Goal: Information Seeking & Learning: Learn about a topic

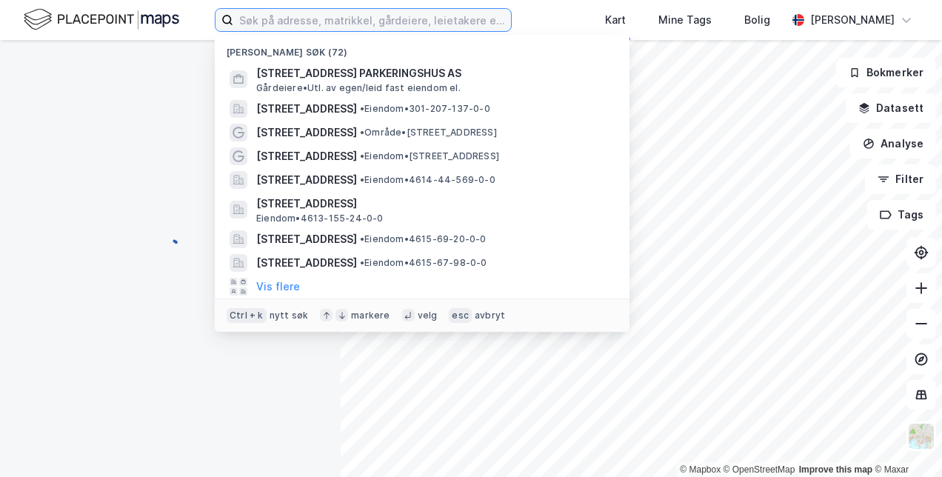
click at [384, 23] on input at bounding box center [372, 20] width 278 height 22
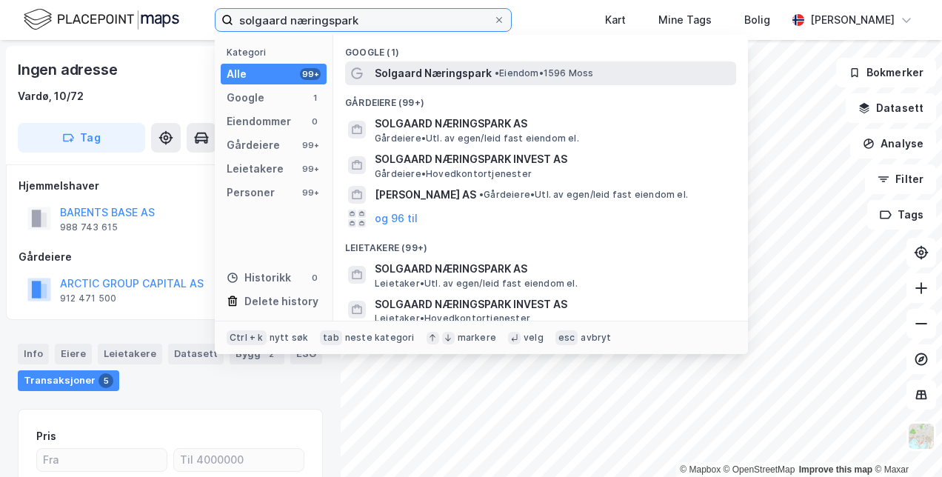
type input "solgaard næringspark"
click at [439, 71] on span "Solgaard Næringspark" at bounding box center [433, 73] width 117 height 18
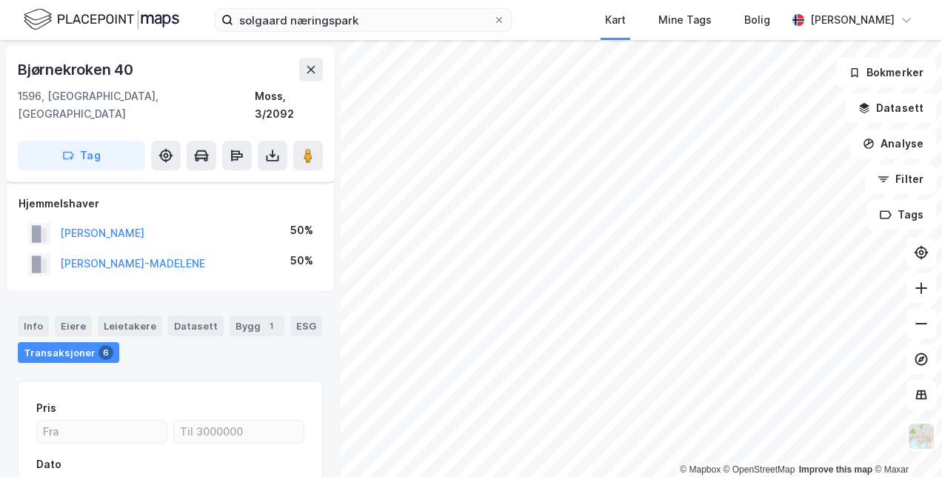
scroll to position [113, 0]
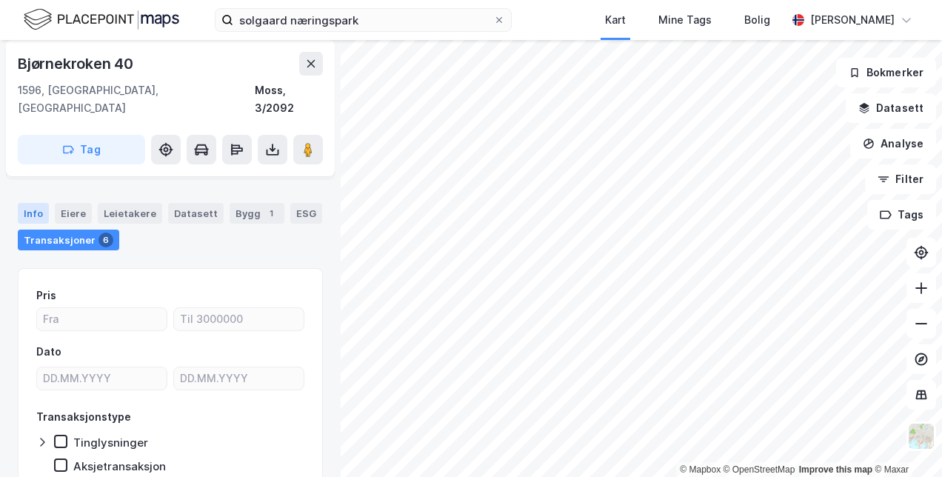
click at [24, 203] on div "Info" at bounding box center [33, 213] width 31 height 21
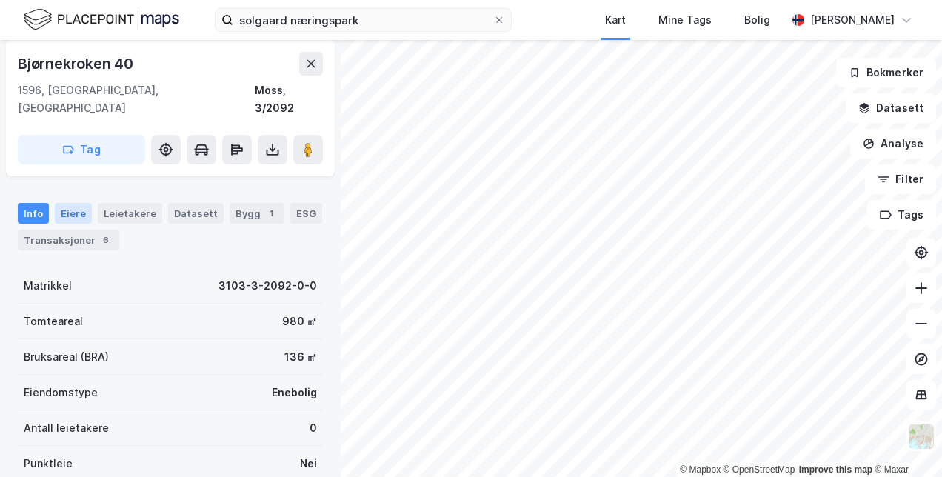
click at [74, 204] on div "Eiere" at bounding box center [73, 213] width 37 height 21
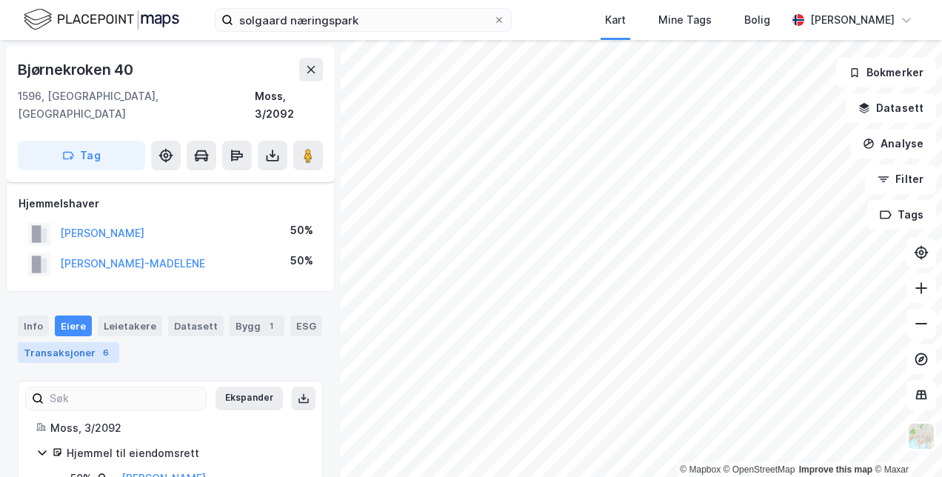
scroll to position [53, 0]
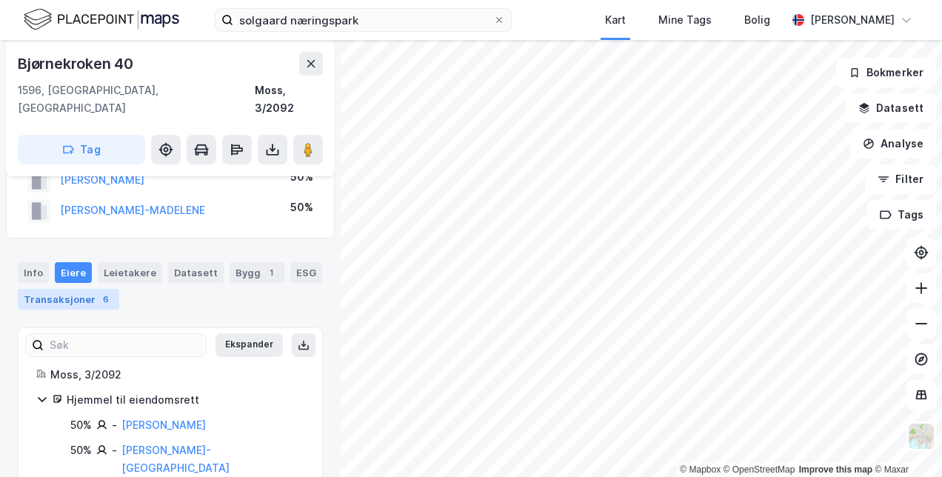
click at [90, 289] on div "Transaksjoner 6" at bounding box center [68, 299] width 101 height 21
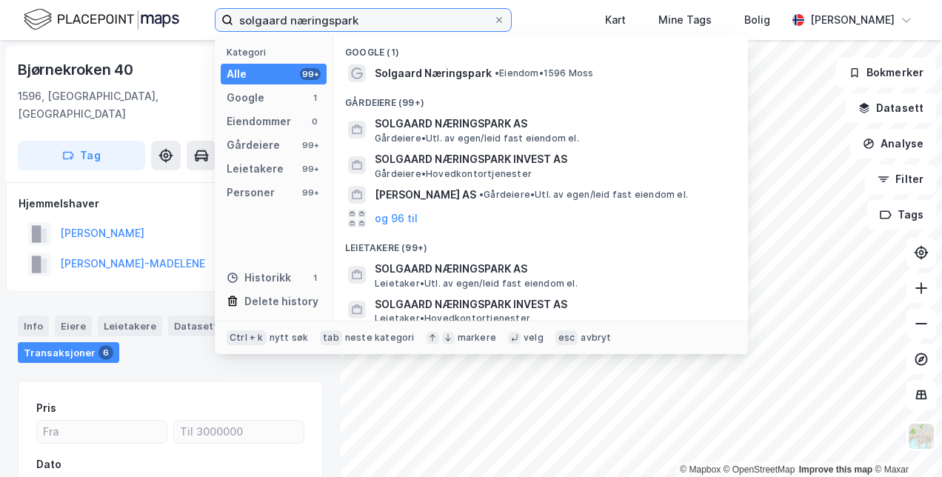
click at [361, 21] on input "solgaard næringspark" at bounding box center [363, 20] width 260 height 22
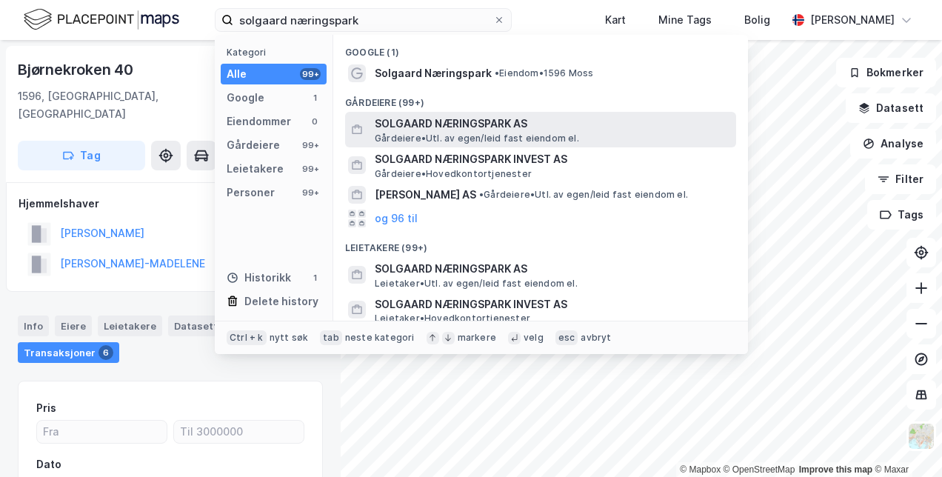
click at [433, 130] on span "SOLGAARD NÆRINGSPARK AS" at bounding box center [552, 124] width 355 height 18
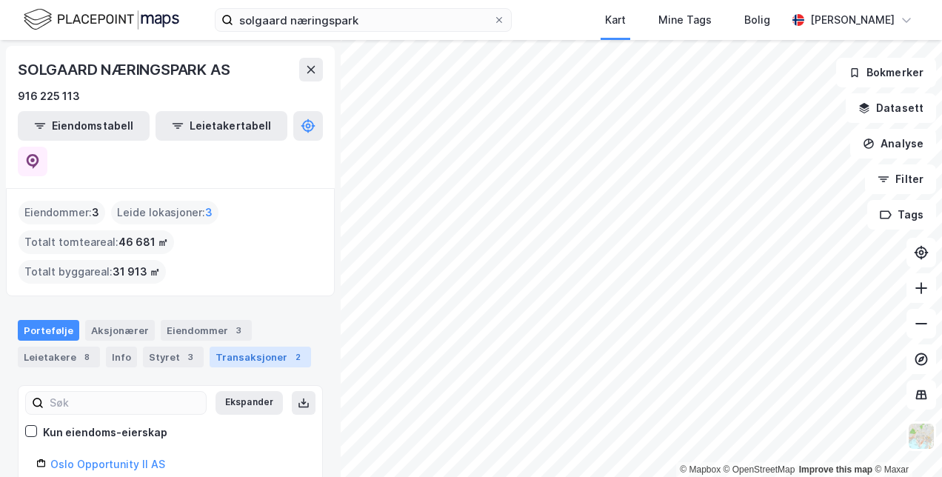
click at [241, 347] on div "Transaksjoner 2" at bounding box center [260, 357] width 101 height 21
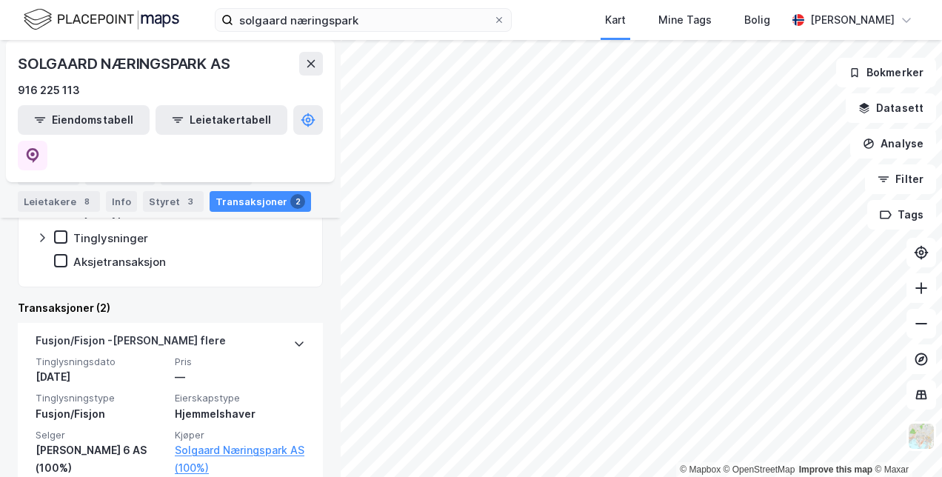
scroll to position [320, 0]
